Goal: Check status

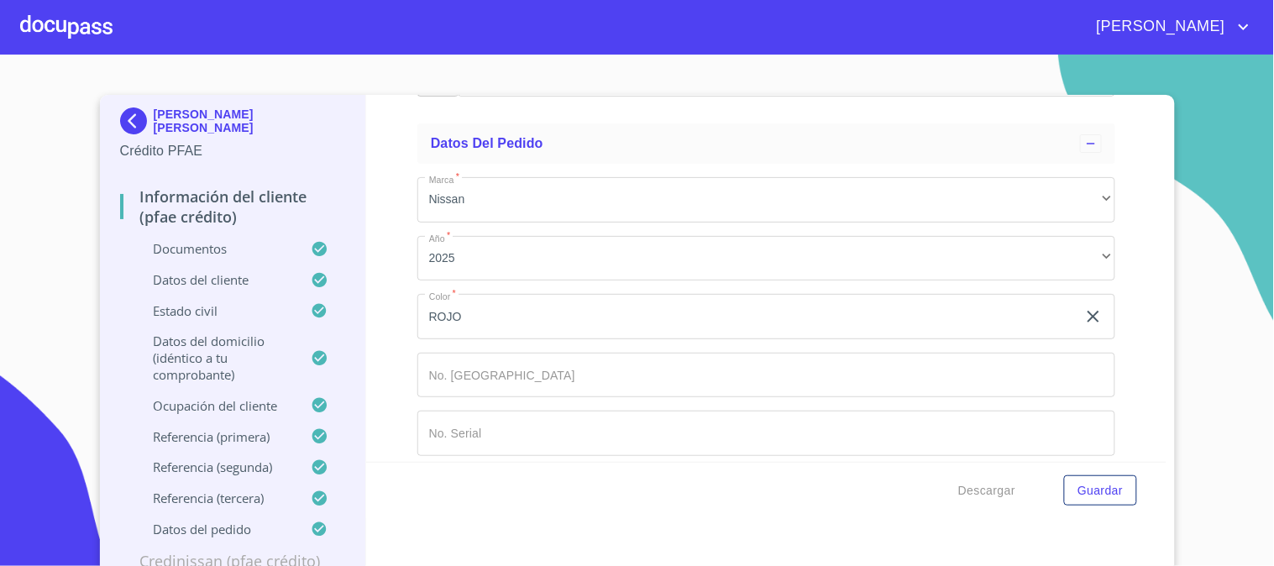
scroll to position [9, 0]
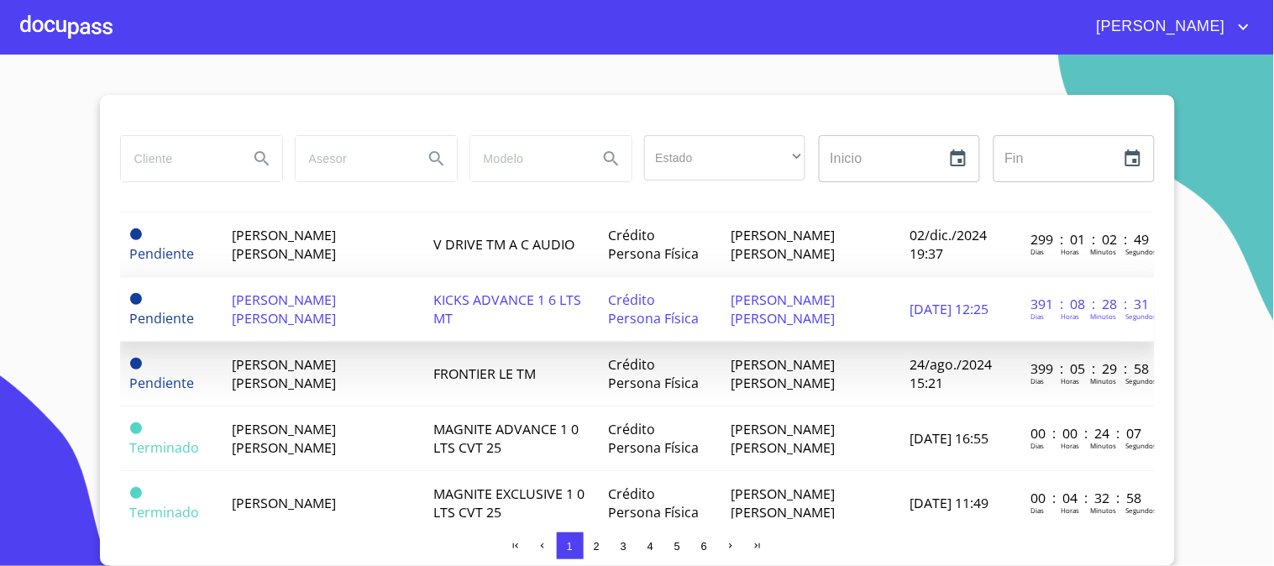
scroll to position [746, 0]
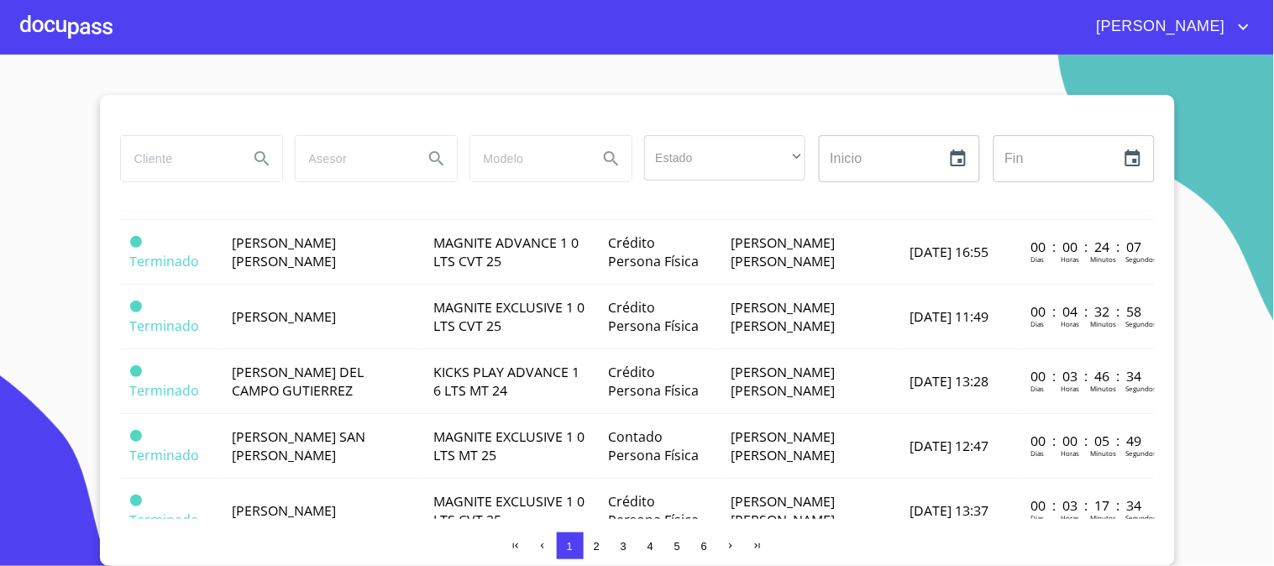
click at [423, 387] on td "[PERSON_NAME] DEL CAMPO GUTIERREZ" at bounding box center [323, 381] width 202 height 65
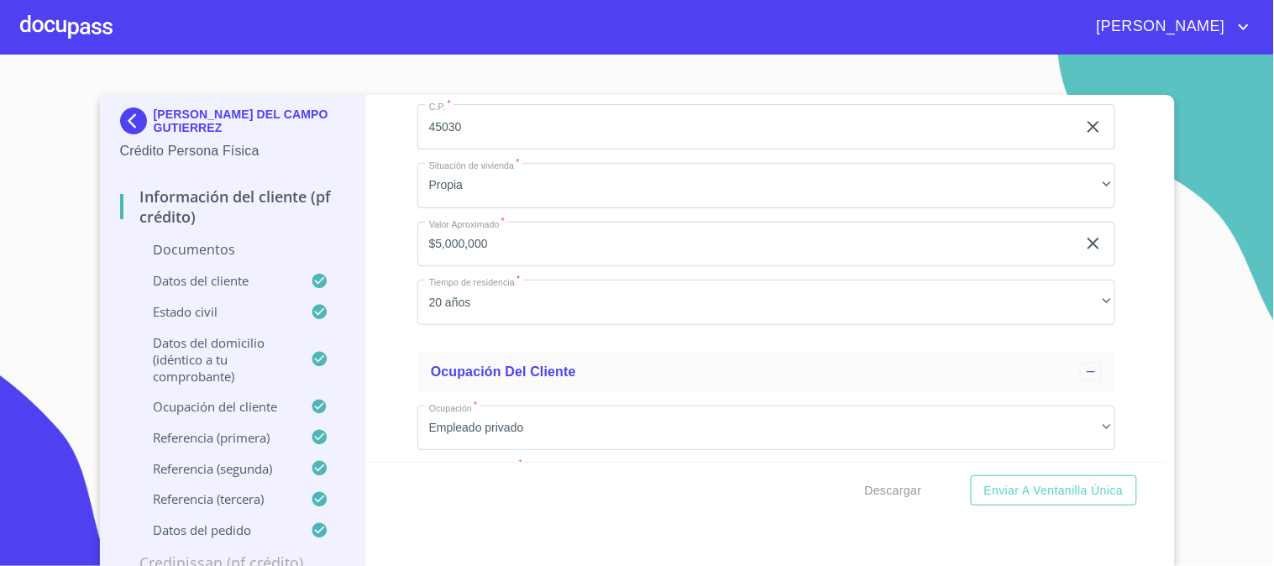
scroll to position [5182, 0]
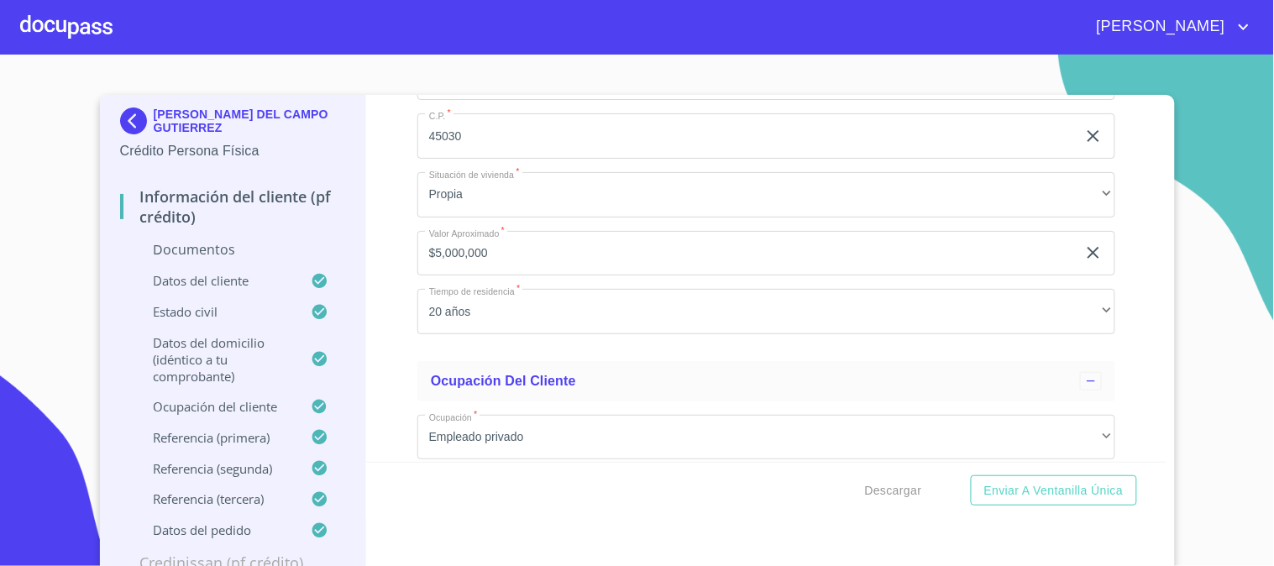
drag, startPoint x: 598, startPoint y: 347, endPoint x: 281, endPoint y: 359, distance: 316.8
click at [281, 359] on div "[PERSON_NAME] DEL CAMPO GUTIERREZ Crédito Persona Física Información del client…" at bounding box center [633, 335] width 1067 height 481
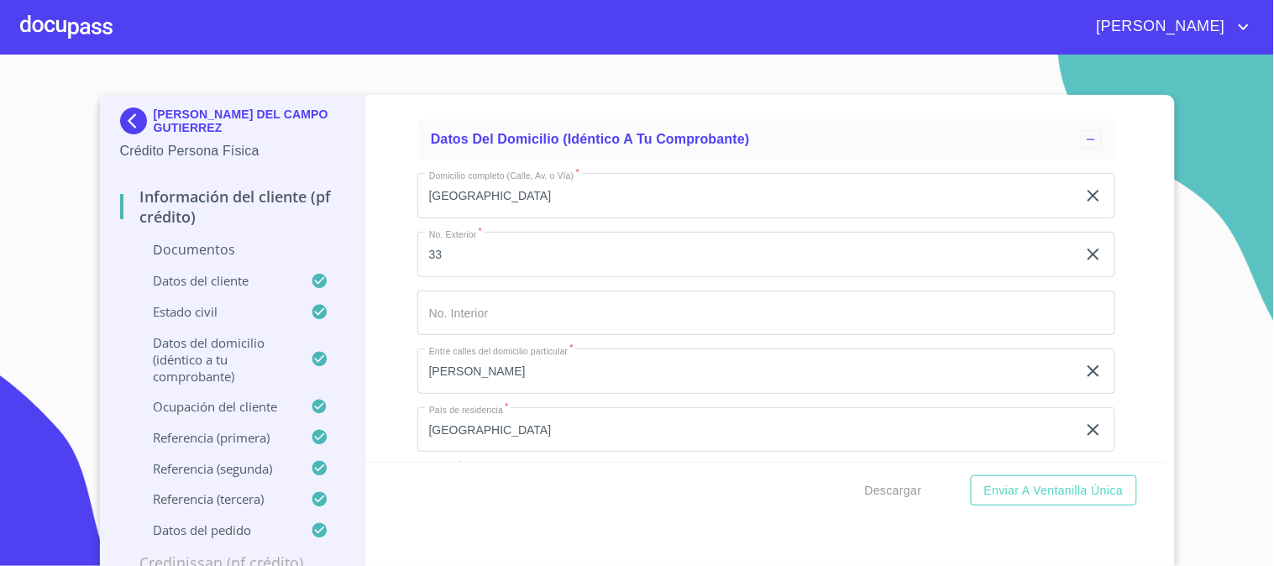
scroll to position [4622, 0]
